Goal: Task Accomplishment & Management: Use online tool/utility

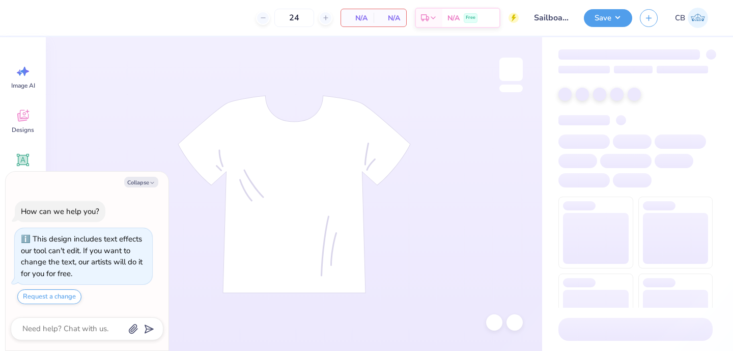
type textarea "x"
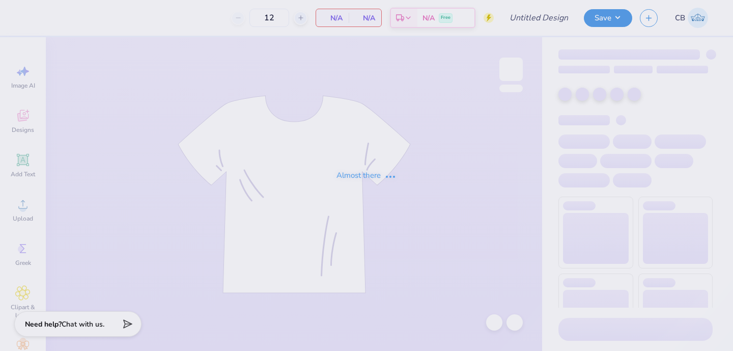
type input "Sailboat Tee"
type input "24"
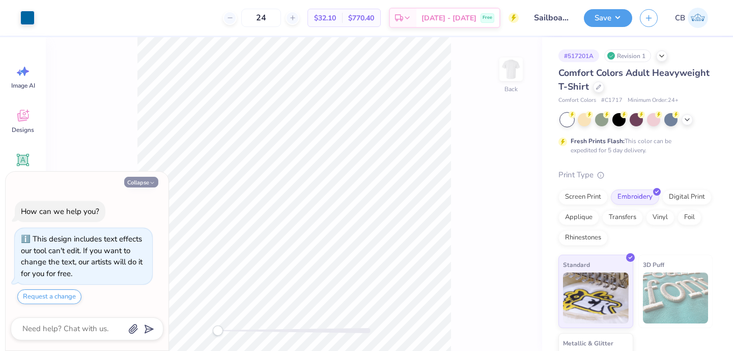
click at [147, 185] on button "Collapse" at bounding box center [141, 182] width 34 height 11
type textarea "x"
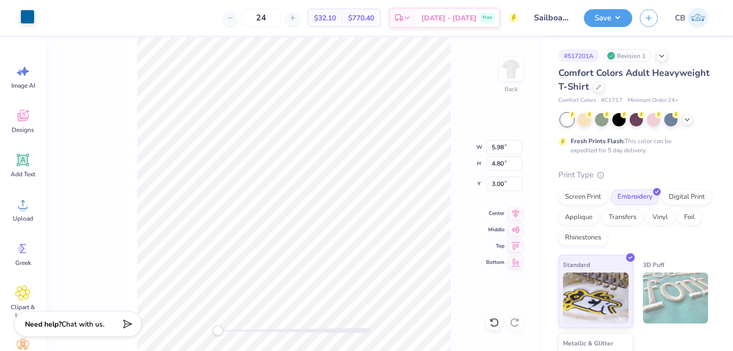
click at [25, 13] on div at bounding box center [27, 17] width 14 height 14
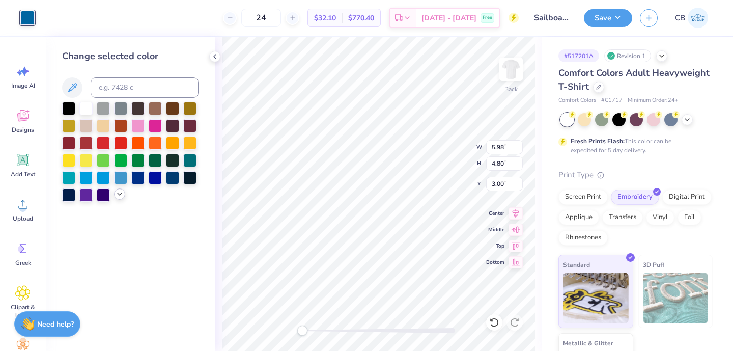
click at [119, 193] on icon at bounding box center [120, 194] width 8 height 8
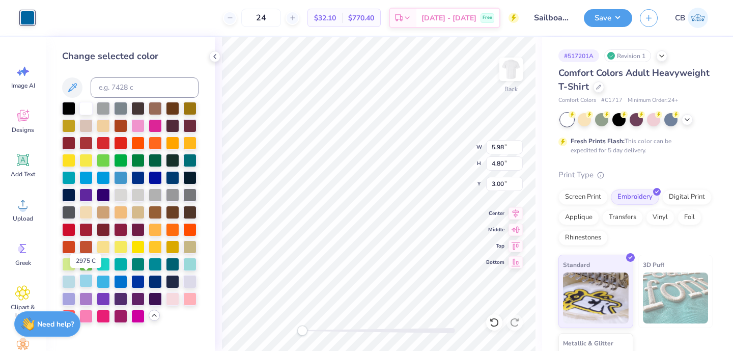
click at [89, 284] on div at bounding box center [85, 280] width 13 height 13
click at [102, 284] on div at bounding box center [103, 280] width 13 height 13
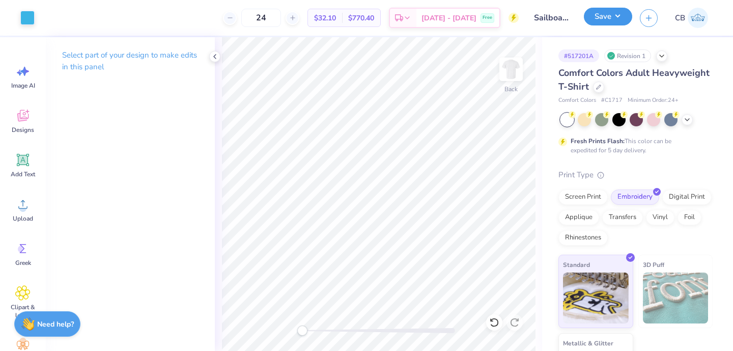
click at [590, 19] on button "Save" at bounding box center [608, 17] width 48 height 18
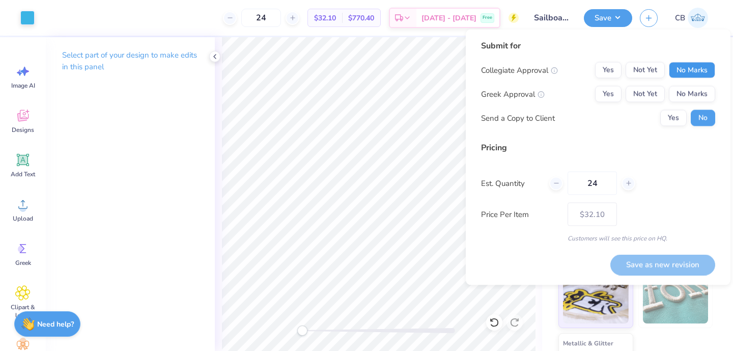
click at [690, 68] on button "No Marks" at bounding box center [692, 70] width 46 height 16
click at [618, 95] on button "Yes" at bounding box center [608, 94] width 26 height 16
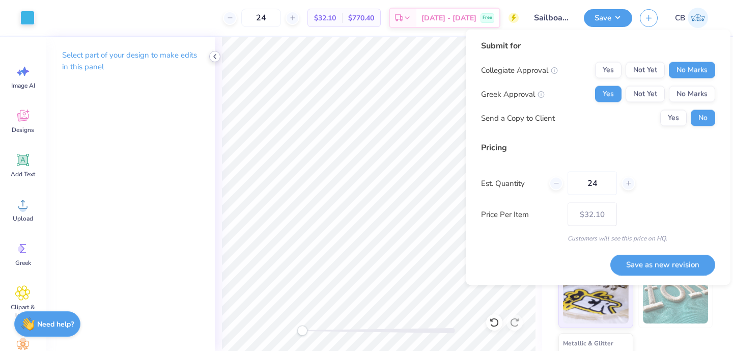
click at [214, 56] on polyline at bounding box center [215, 56] width 2 height 4
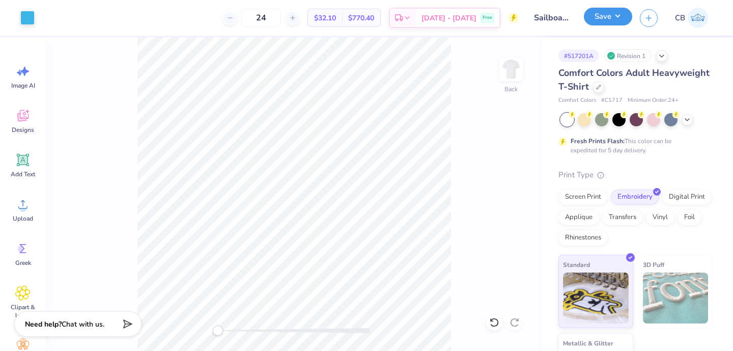
click at [607, 18] on button "Save" at bounding box center [608, 17] width 48 height 18
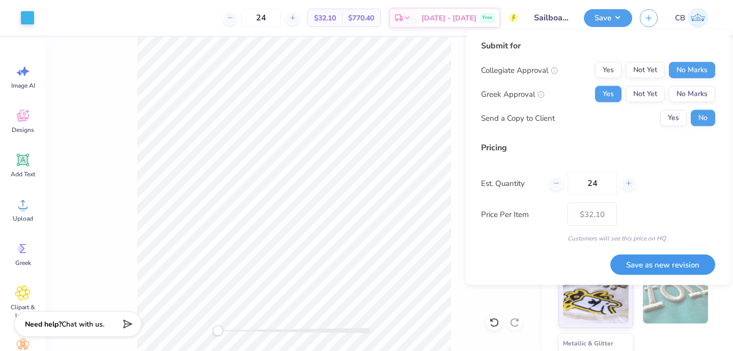
click at [642, 264] on button "Save as new revision" at bounding box center [663, 264] width 105 height 21
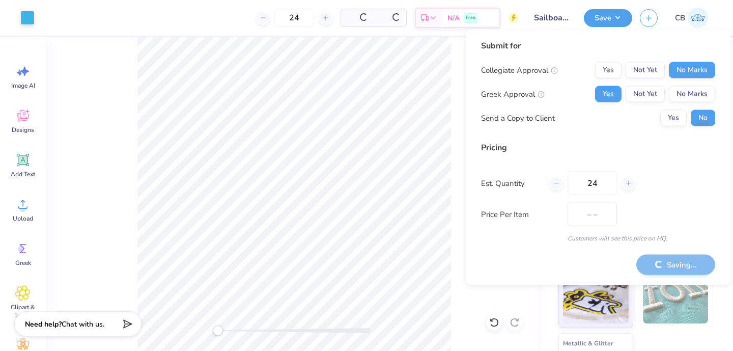
type input "$32.10"
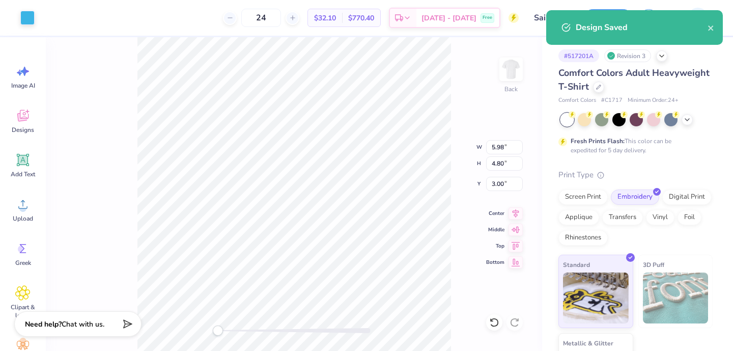
type input "5.65"
type input "4.53"
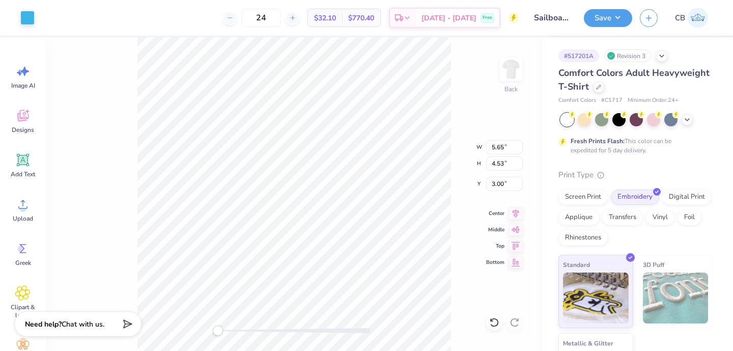
type input "5.22"
type input "4.19"
type input "5.32"
type input "4.27"
type input "5.45"
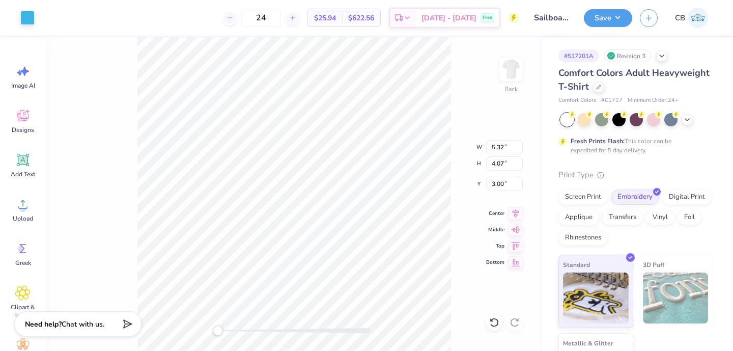
type input "4.17"
type input "5.53"
type input "4.24"
click at [496, 319] on icon at bounding box center [494, 322] width 9 height 9
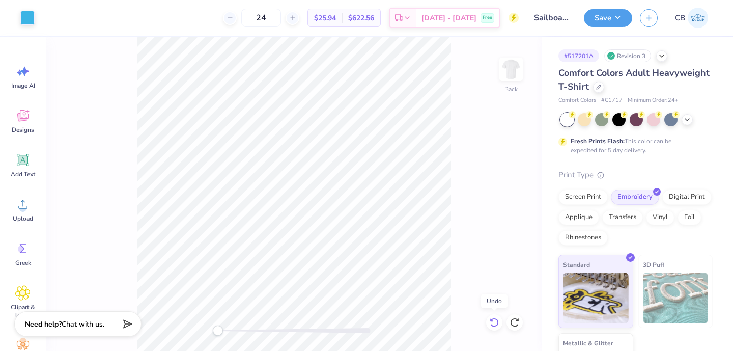
click at [496, 319] on icon at bounding box center [494, 322] width 9 height 9
type input "5.45"
type input "4.37"
type input "5.61"
type input "4.50"
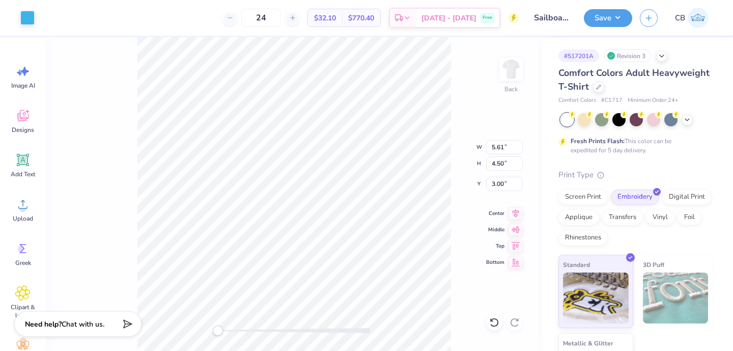
type input "5.57"
type input "4.47"
type input "5.50"
type input "4.42"
click at [602, 16] on button "Save" at bounding box center [608, 17] width 48 height 18
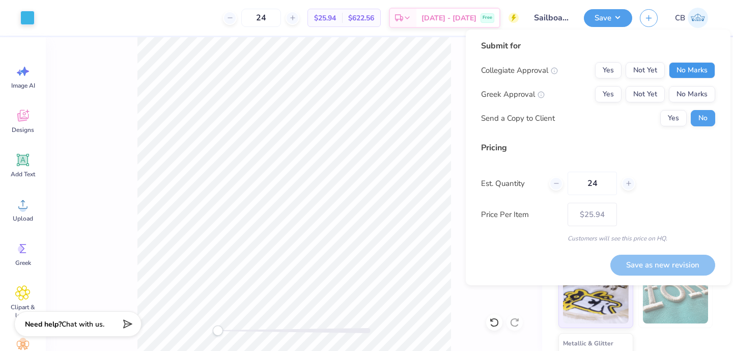
click at [698, 65] on button "No Marks" at bounding box center [692, 70] width 46 height 16
click at [616, 91] on button "Yes" at bounding box center [608, 94] width 26 height 16
click at [634, 261] on button "Save as new revision" at bounding box center [663, 265] width 105 height 21
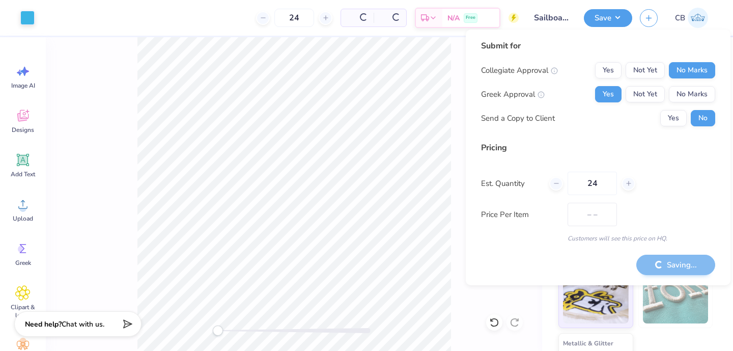
type input "$25.94"
